Goal: Information Seeking & Learning: Learn about a topic

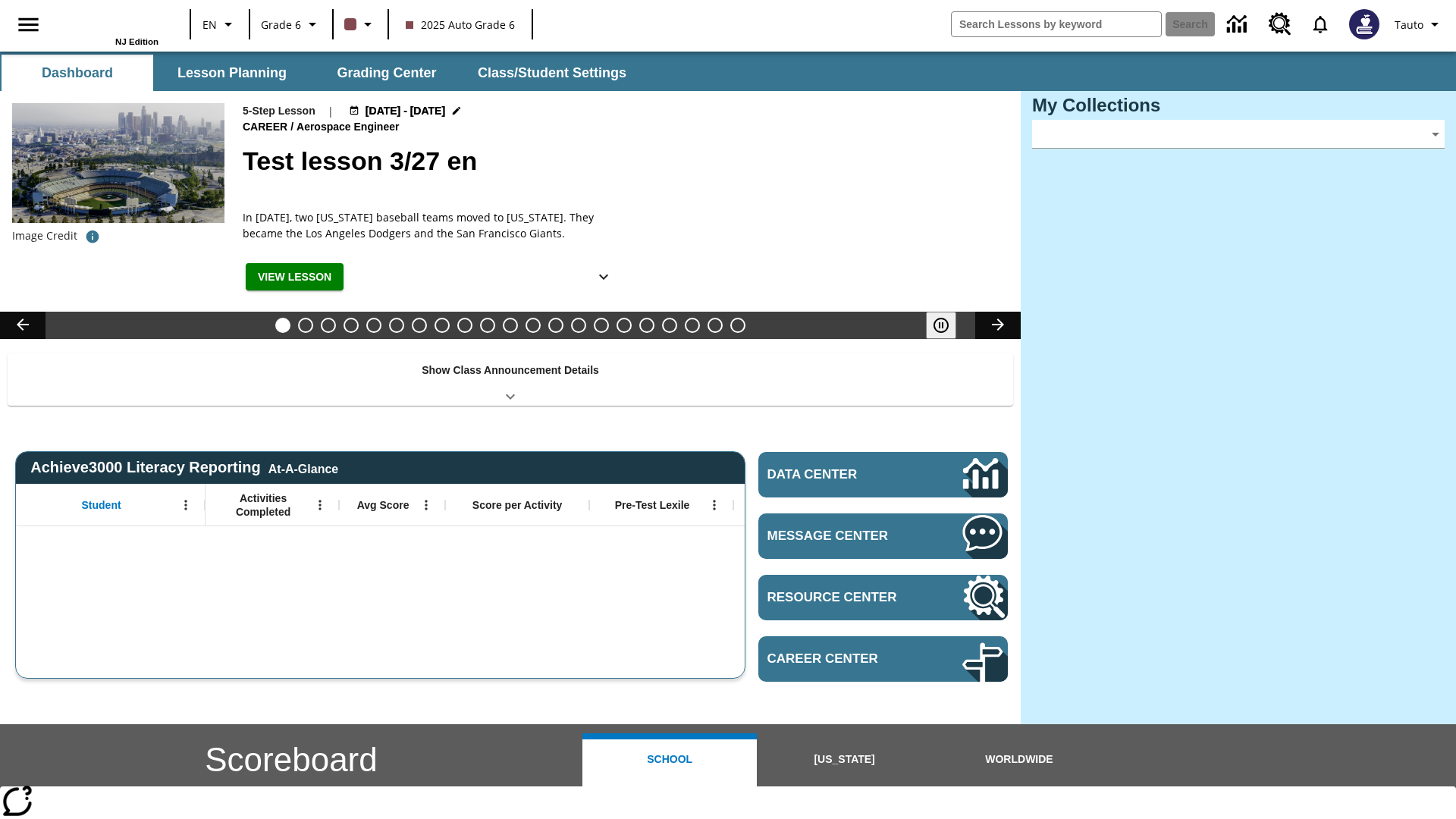
type input "-1"
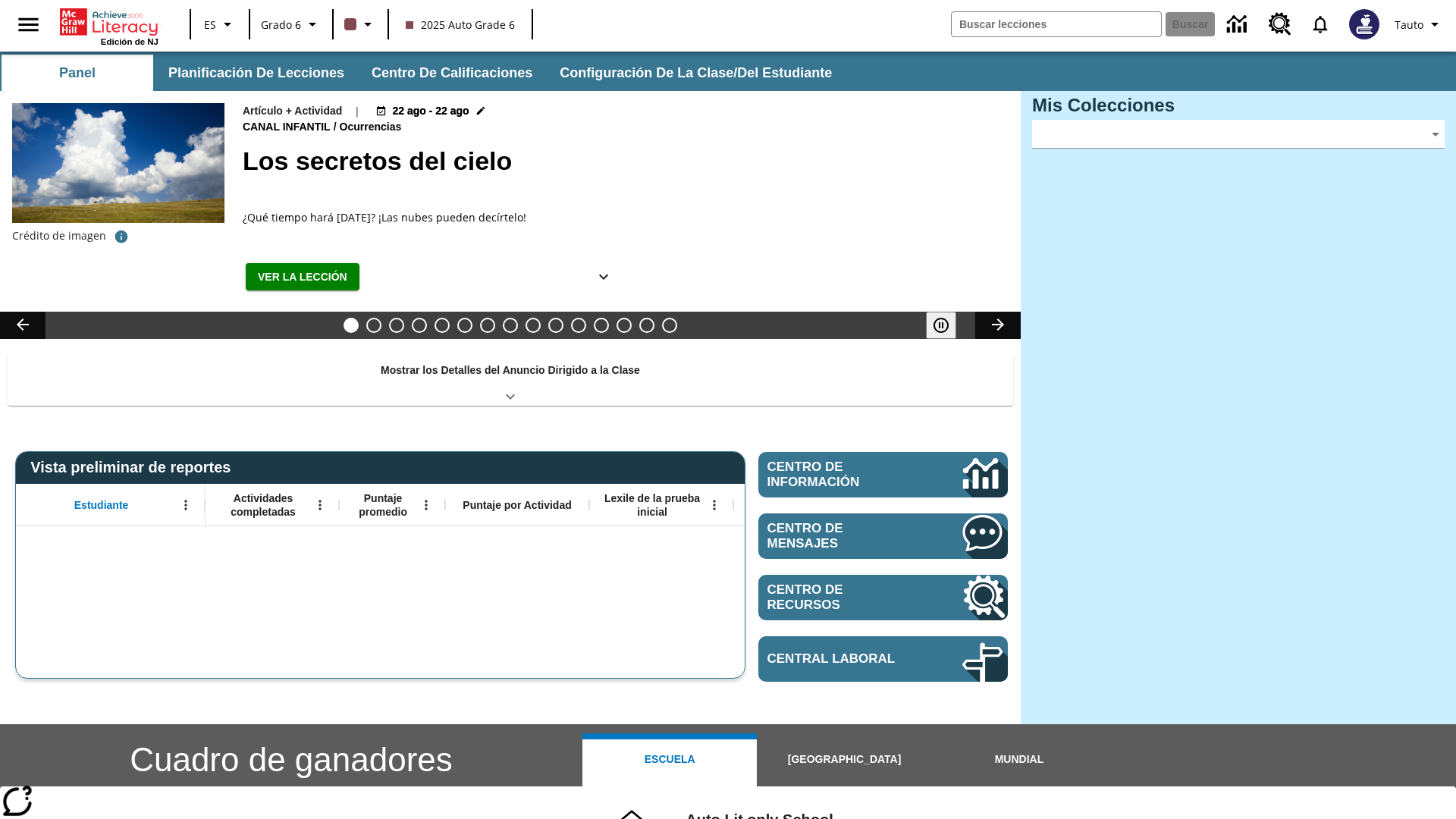
type input "-1"
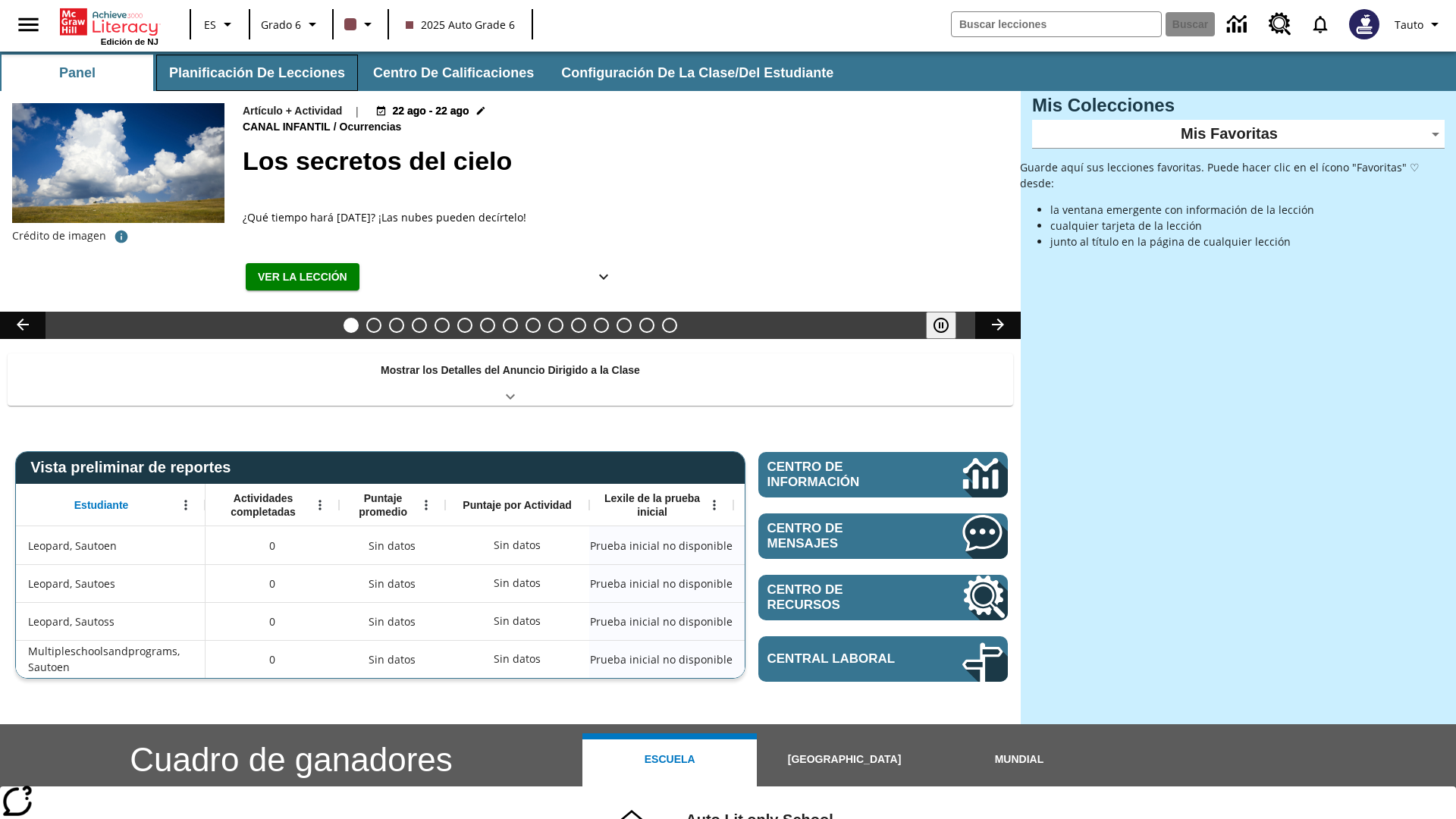
click at [254, 73] on button "Planificación de lecciones" at bounding box center [256, 72] width 202 height 37
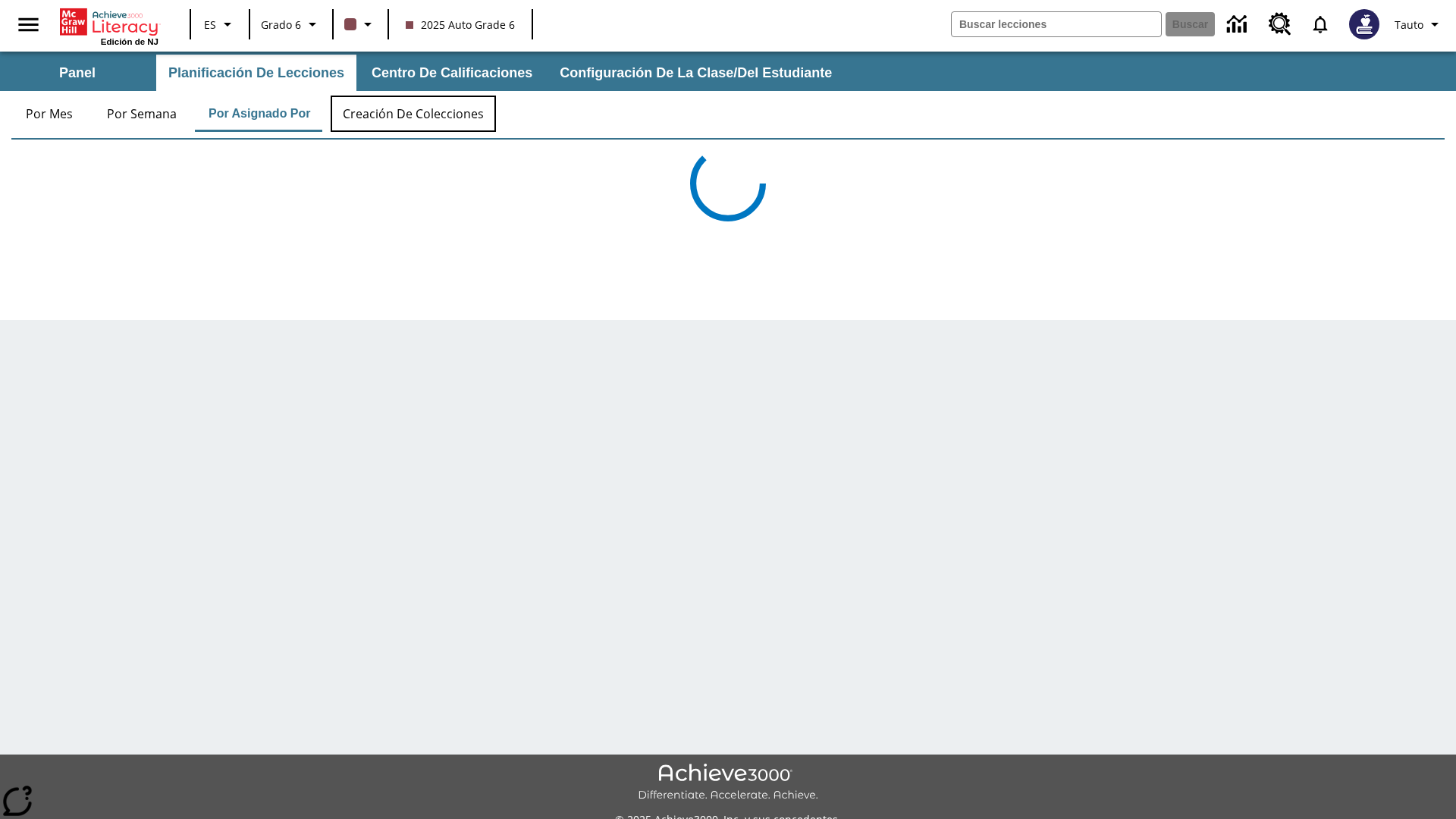
click at [411, 114] on button "Creación de colecciones" at bounding box center [413, 114] width 166 height 37
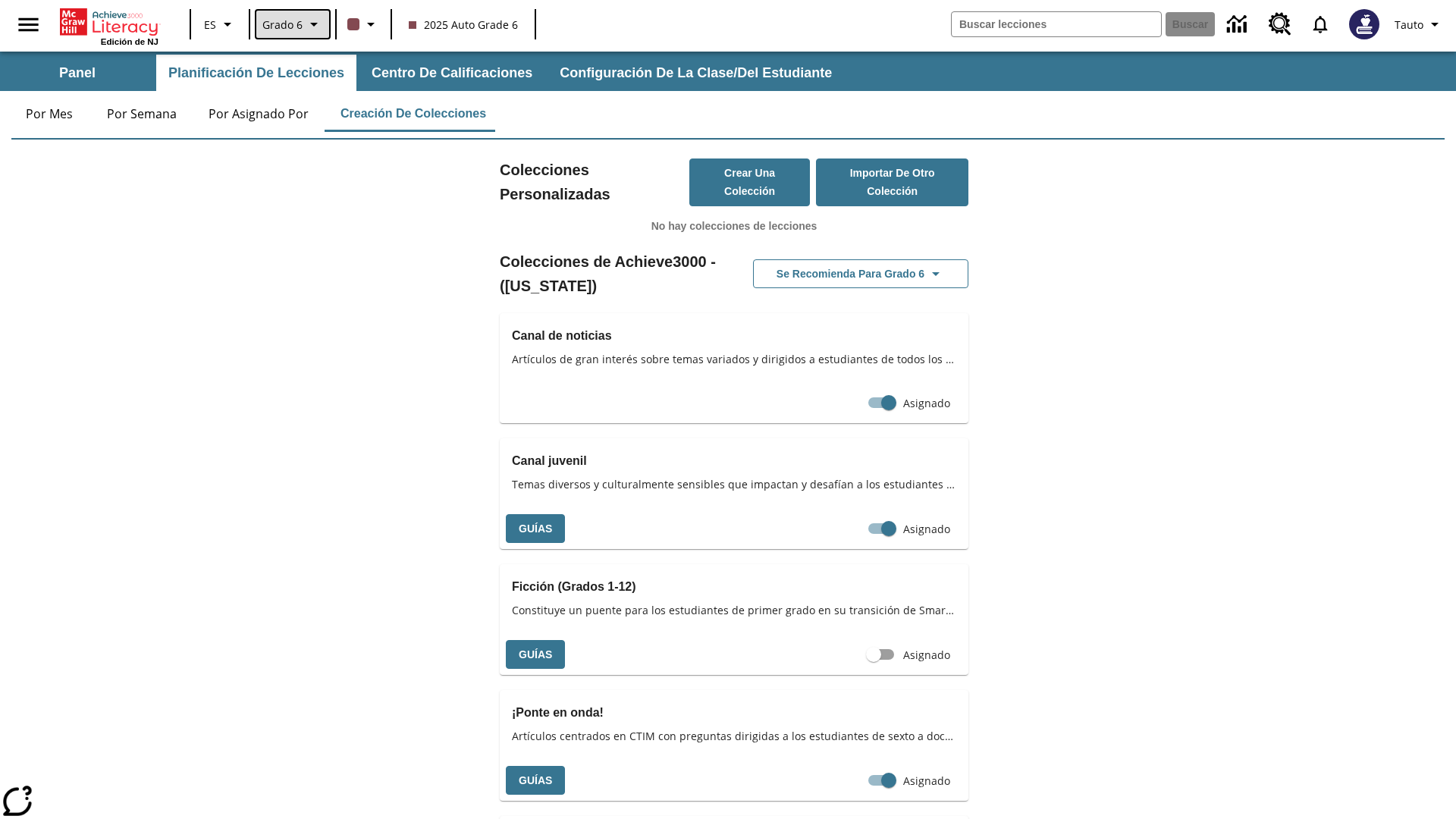
click at [291, 24] on span "Grado 6" at bounding box center [282, 25] width 41 height 16
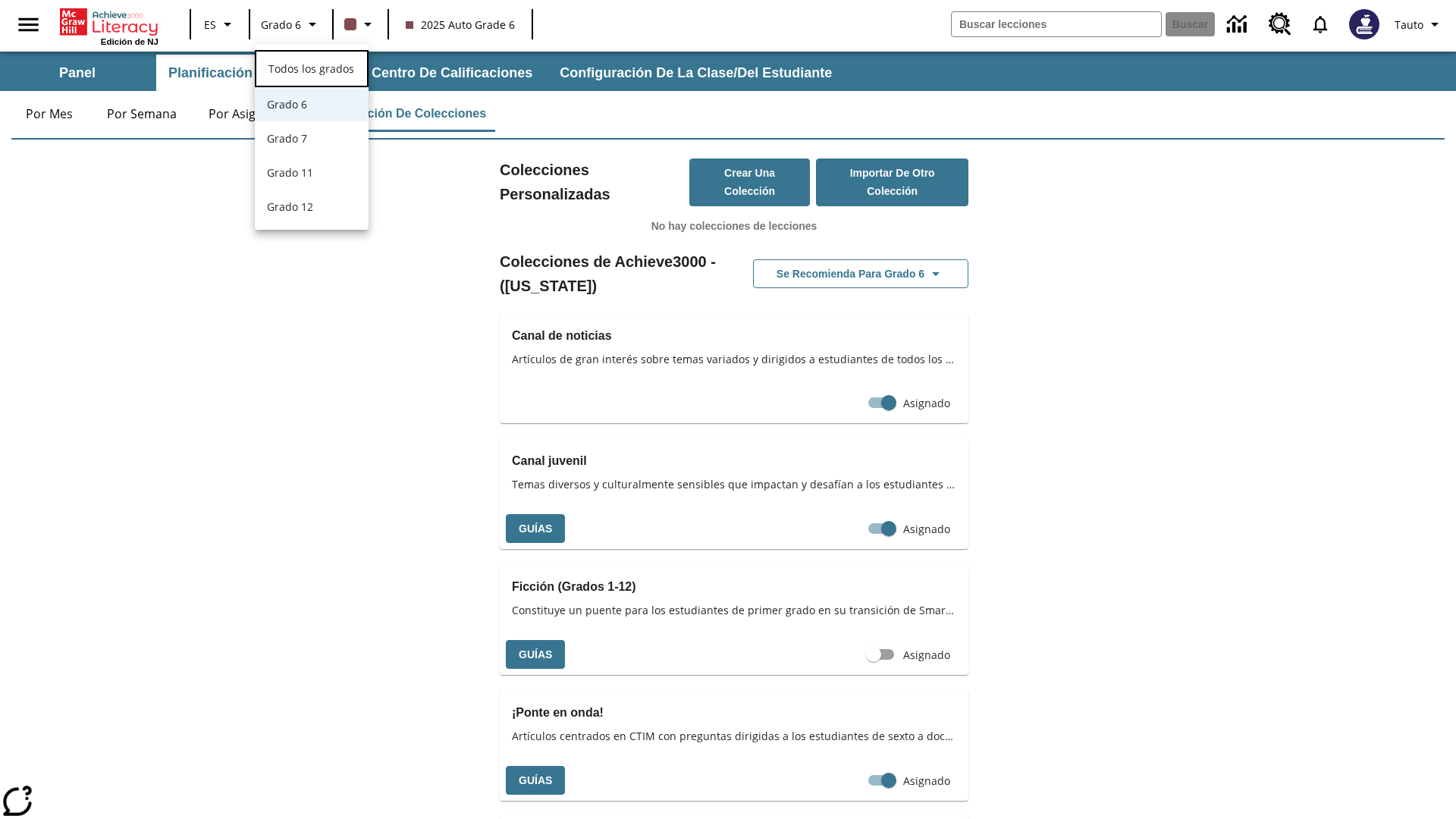
click at [312, 67] on span "Todos los grados" at bounding box center [312, 69] width 86 height 15
